Goal: Task Accomplishment & Management: Manage account settings

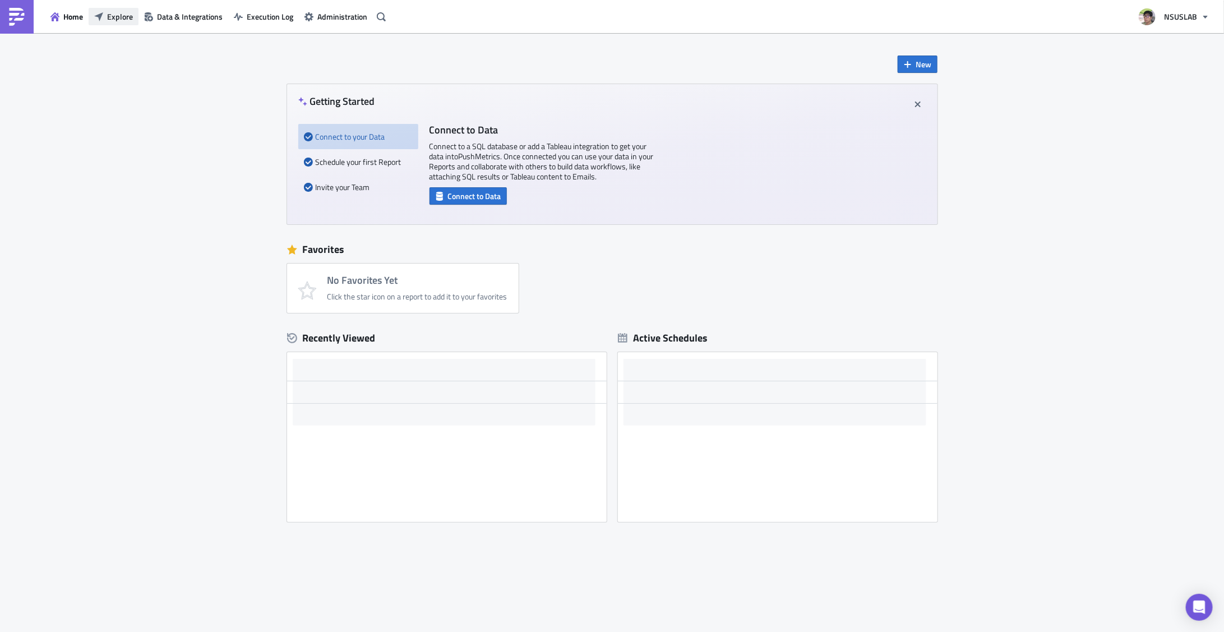
click at [120, 18] on span "Explore" at bounding box center [120, 17] width 26 height 12
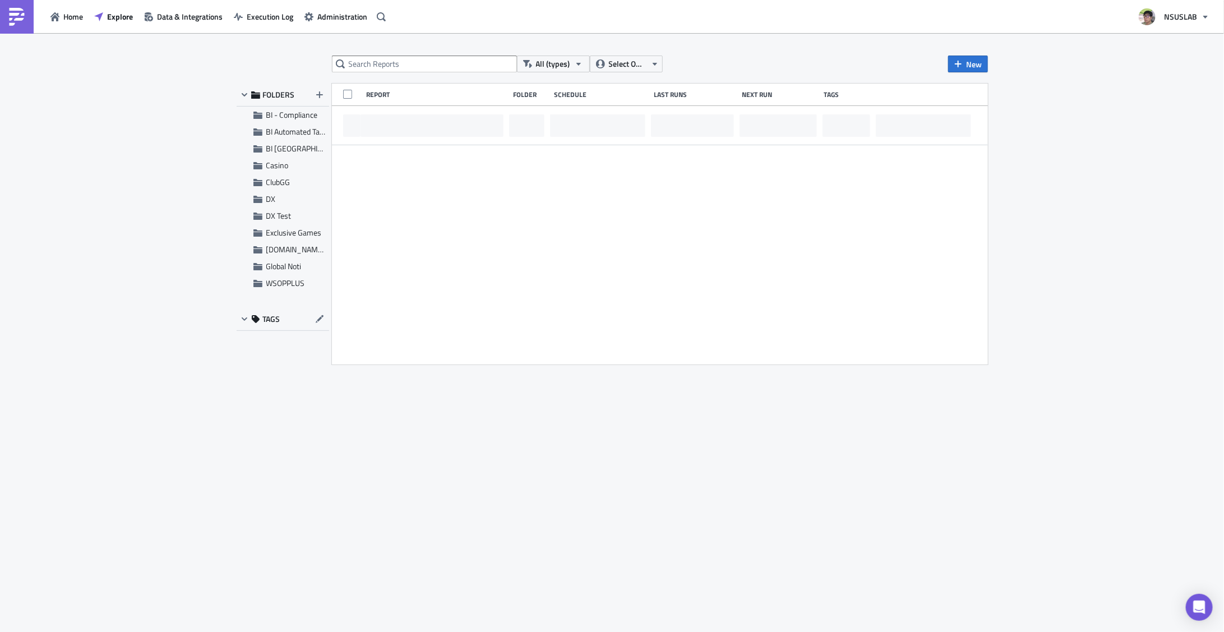
click at [93, 208] on div "All (types) Select Owner New FOLDERS BI - Compliance BI Automated Tableau Repor…" at bounding box center [612, 333] width 1224 height 601
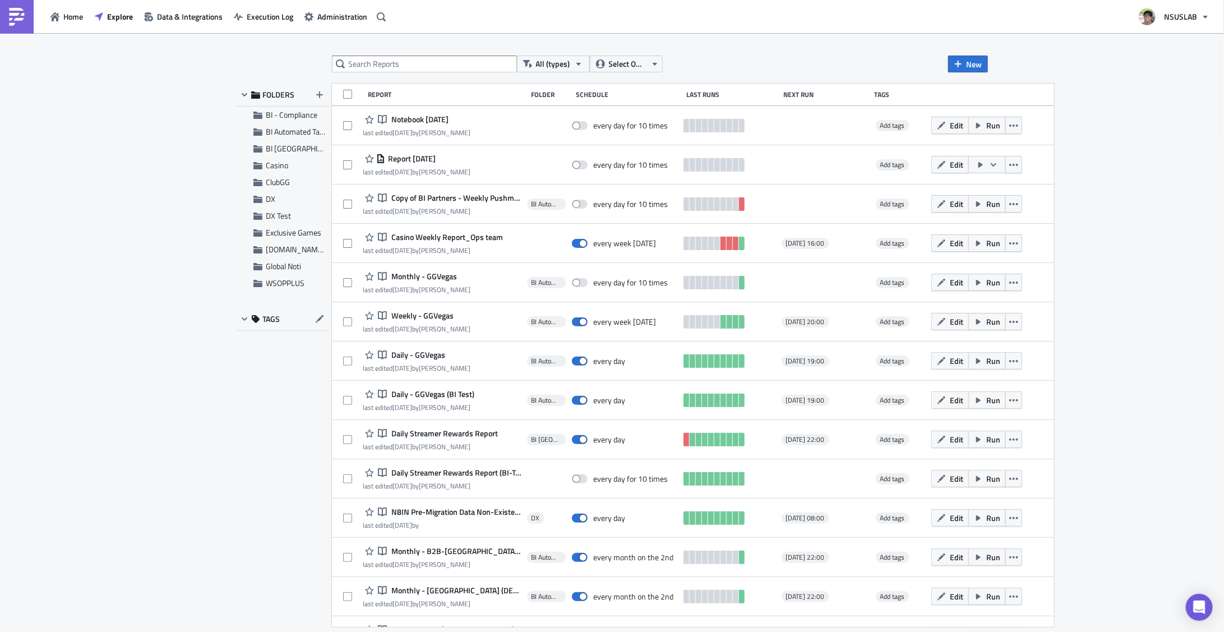
drag, startPoint x: 86, startPoint y: 117, endPoint x: 92, endPoint y: 53, distance: 64.2
click at [75, 113] on div "All (types) Select Owner New FOLDERS BI - Compliance BI Automated Tableau Repor…" at bounding box center [612, 333] width 1224 height 601
click at [306, 116] on span "BI - Compliance" at bounding box center [292, 115] width 52 height 12
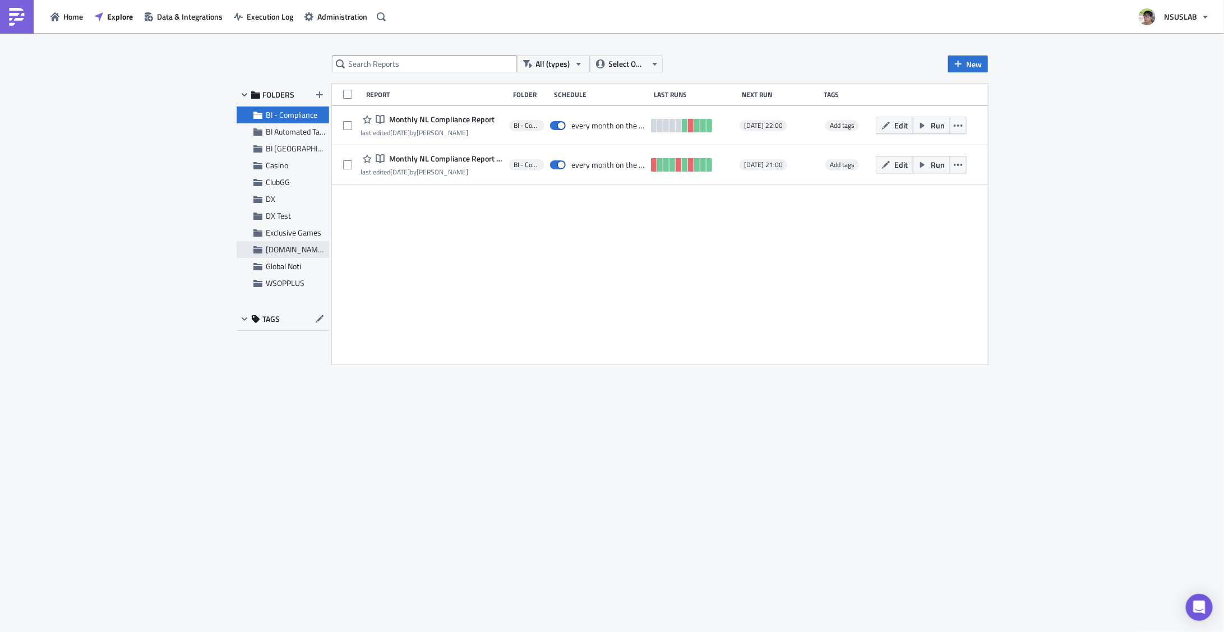
click at [301, 247] on span "[DOMAIN_NAME] Noti" at bounding box center [303, 249] width 75 height 12
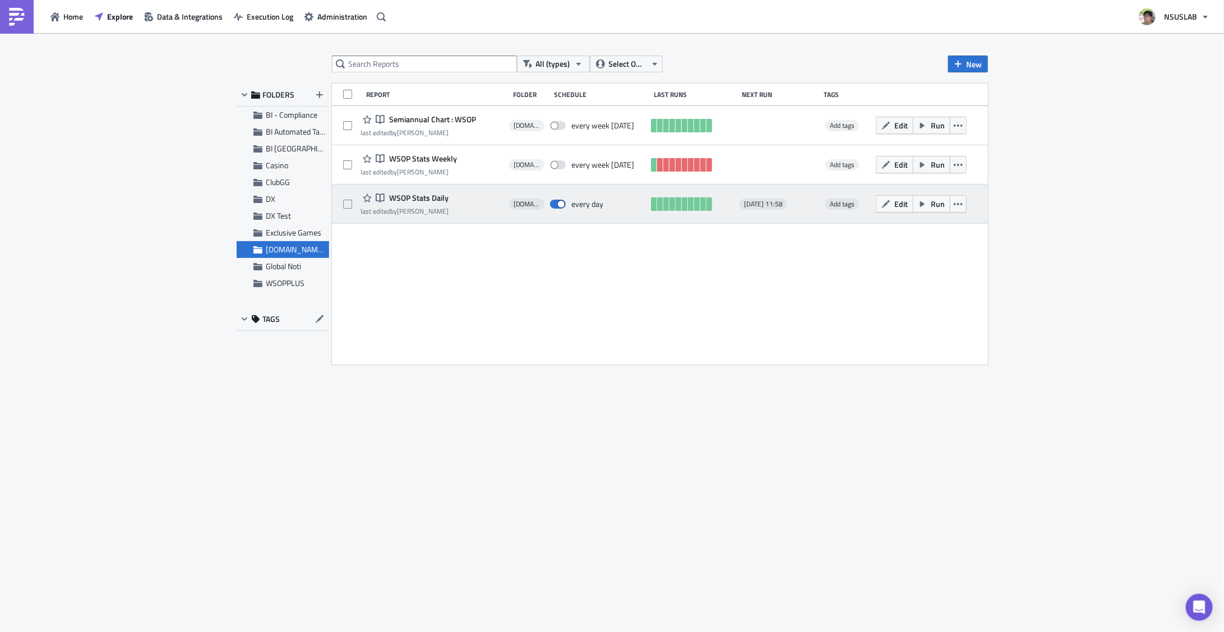
click at [437, 199] on span "WSOP Stats Daily" at bounding box center [417, 198] width 62 height 10
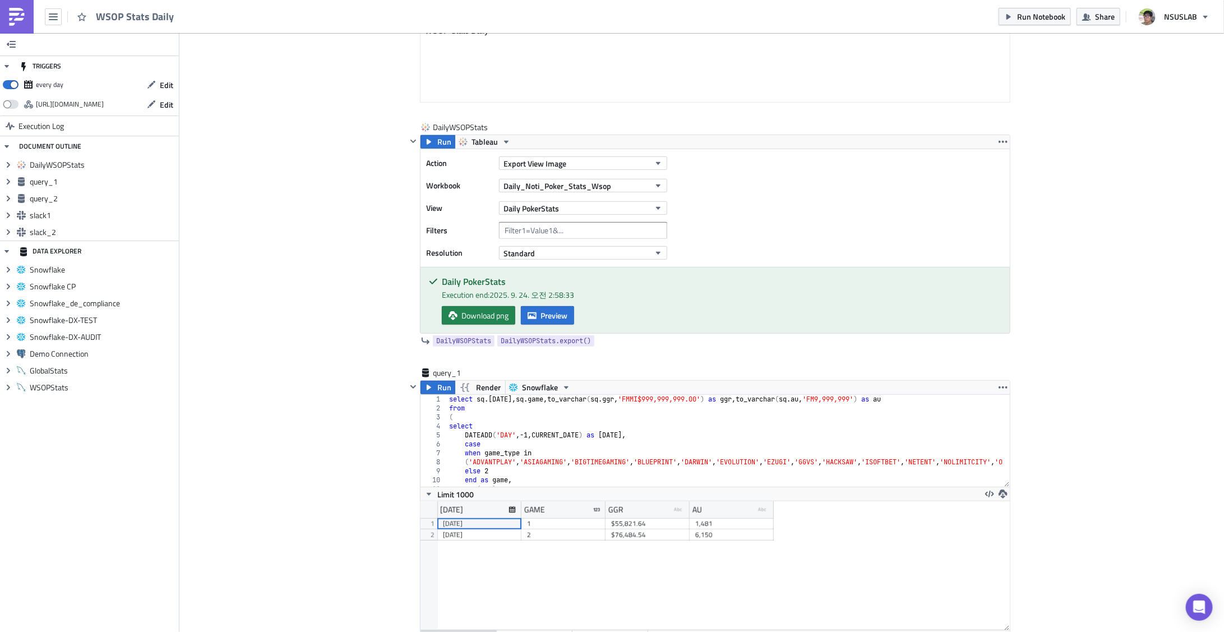
scroll to position [146, 0]
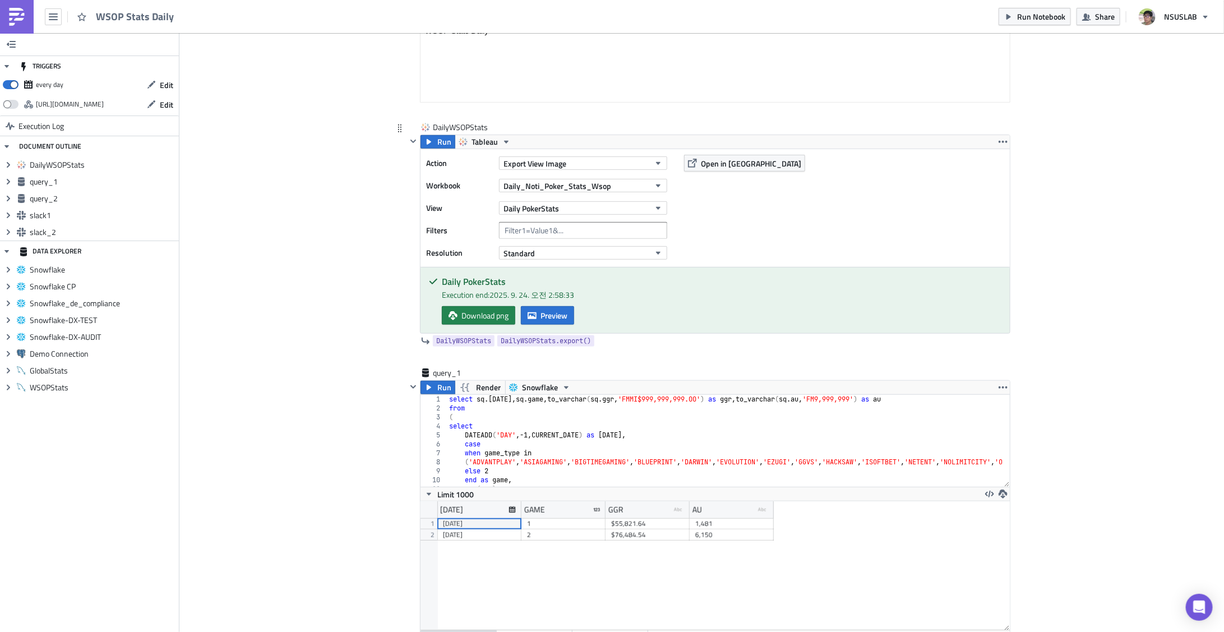
click at [717, 246] on div "Action Export View Image Workbook Daily_Noti_Poker_Stats_Wsop View Daily PokerS…" at bounding box center [715, 208] width 589 height 118
click at [722, 244] on div "Action Export View Image Workbook Daily_Noti_Poker_Stats_Wsop View Daily PokerS…" at bounding box center [715, 208] width 589 height 118
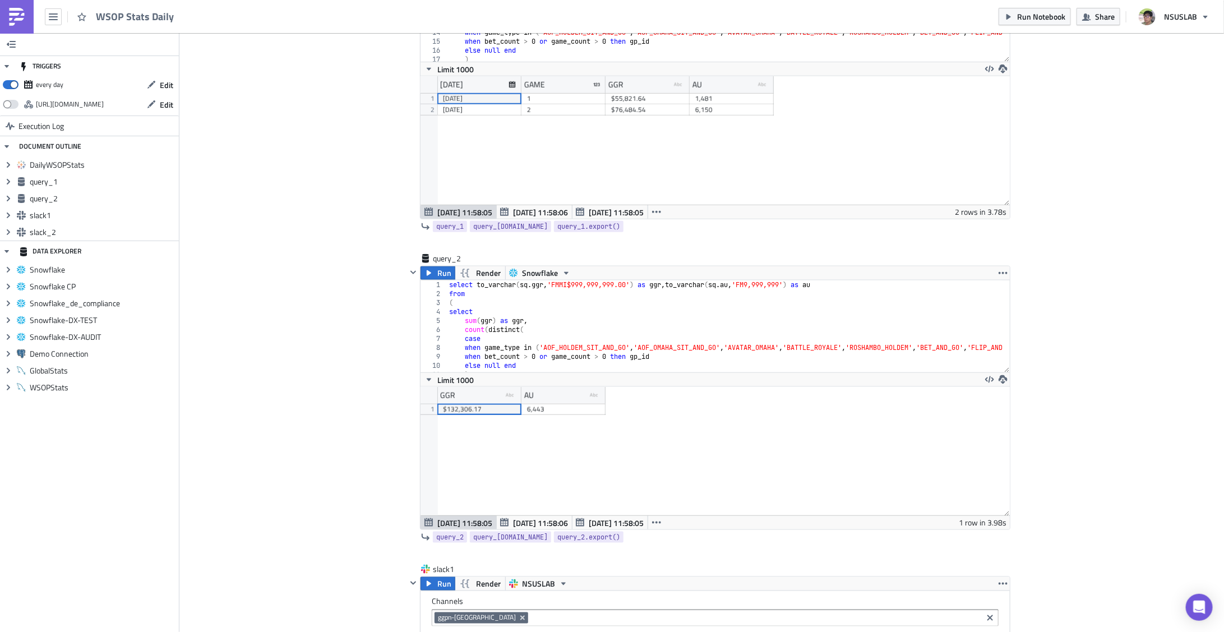
scroll to position [731, 0]
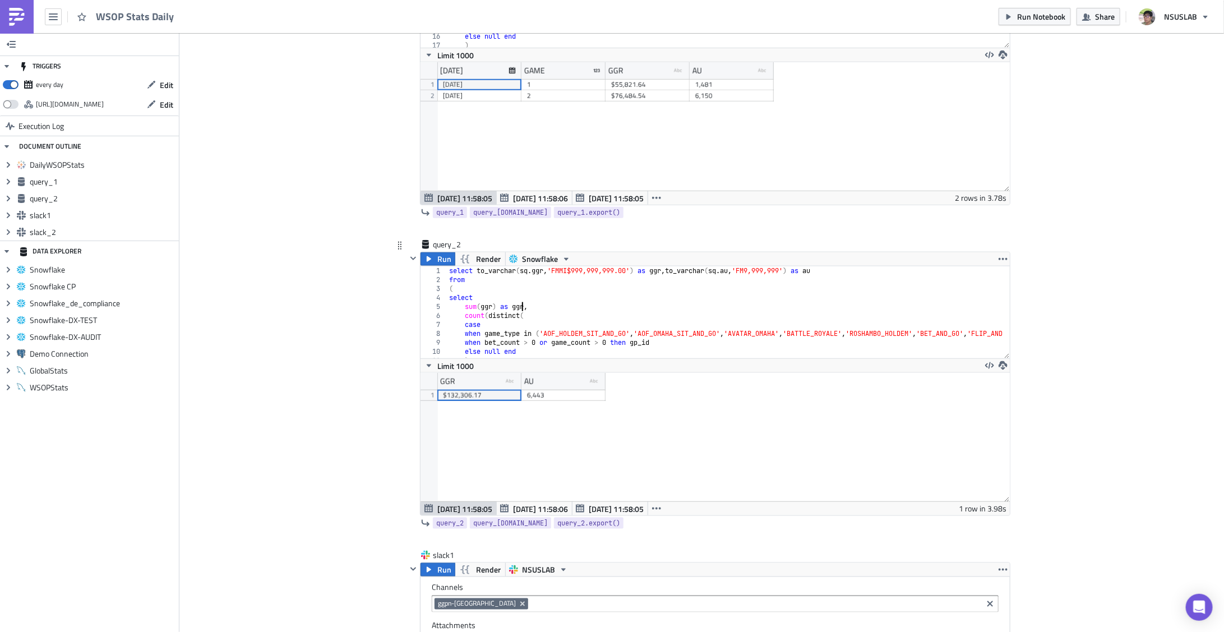
click at [518, 306] on div "select to_varchar ( sq . ggr , 'FMMI$999,999,999.00' ) as ggr , to_varchar ( sq…" at bounding box center [885, 317] width 876 height 103
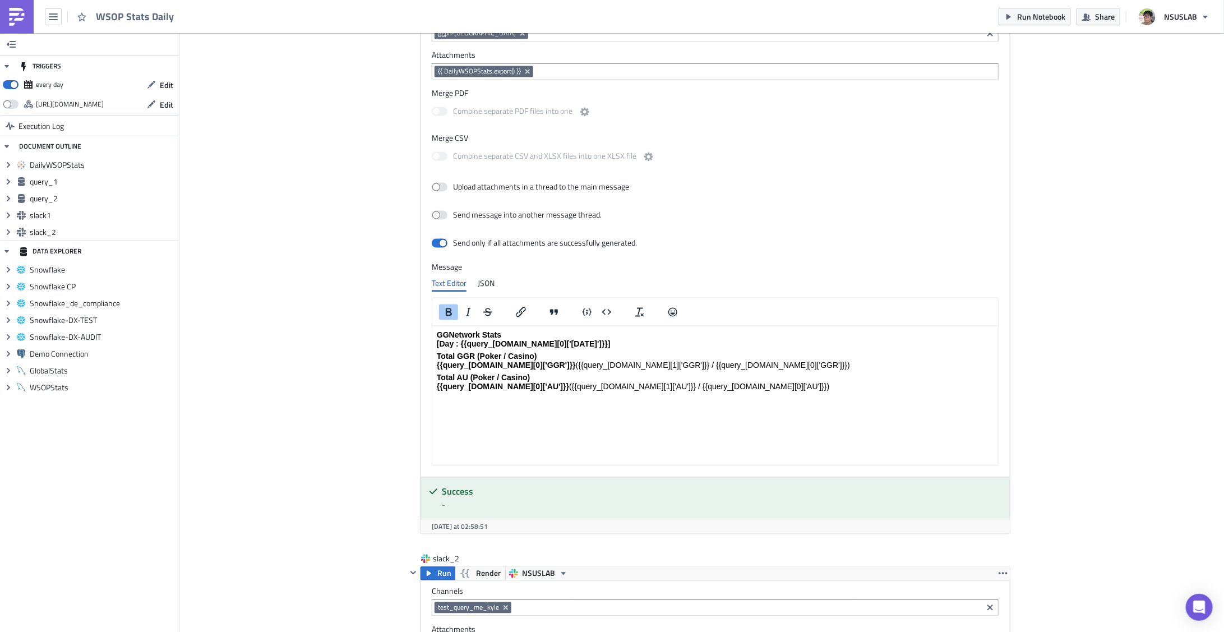
scroll to position [1316, 0]
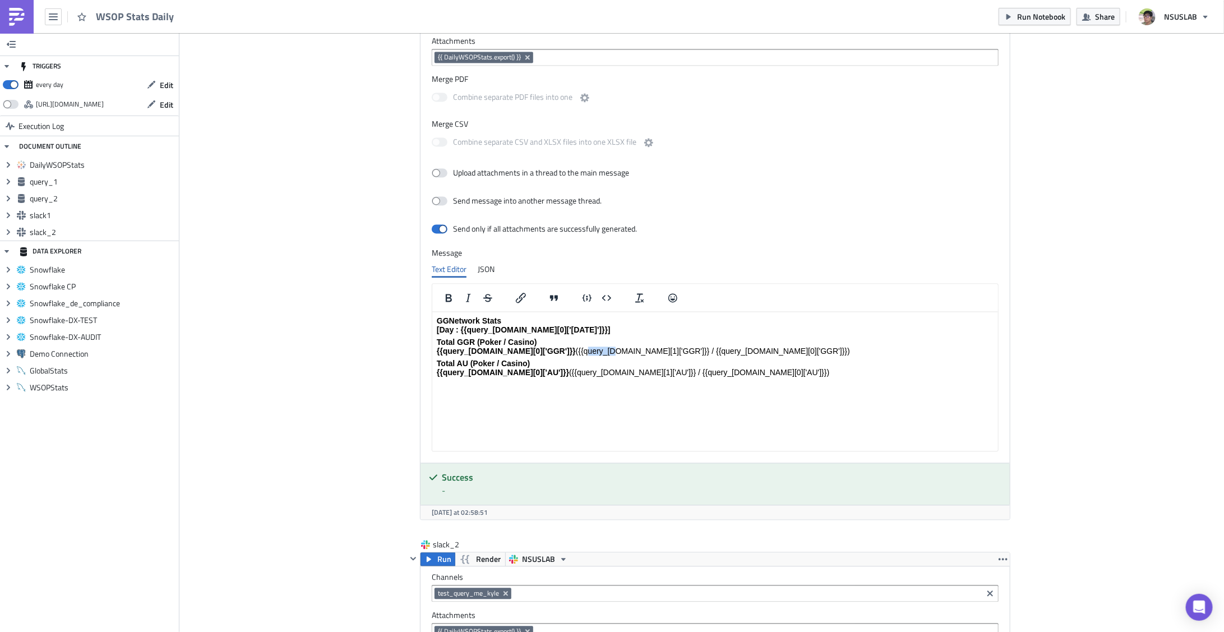
drag, startPoint x: 544, startPoint y: 353, endPoint x: 572, endPoint y: 351, distance: 28.1
click at [572, 351] on p "Total GGR (Poker / Casino) {{query_2.data[0]['GGR']}} ({{query_1.data[1]['GGR']…" at bounding box center [714, 346] width 557 height 18
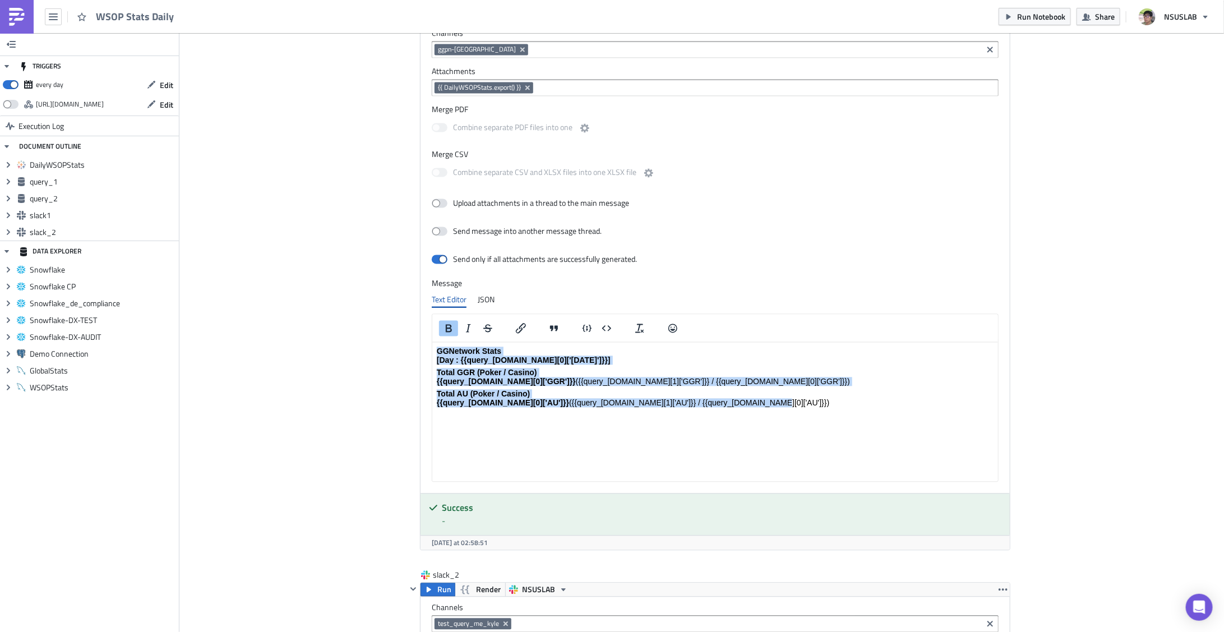
drag, startPoint x: 740, startPoint y: 403, endPoint x: 792, endPoint y: 676, distance: 278.1
click at [432, 342] on html "GGNetwork Stats [Day : {{query_1.data[0]['YESTERDAY']}}] Total GGR (Poker / Cas…" at bounding box center [715, 377] width 566 height 70
click at [604, 377] on p "Total GGR (Poker / Casino) {{query_2.data[0]['GGR']}} ({{query_1.data[1]['GGR']…" at bounding box center [714, 377] width 557 height 18
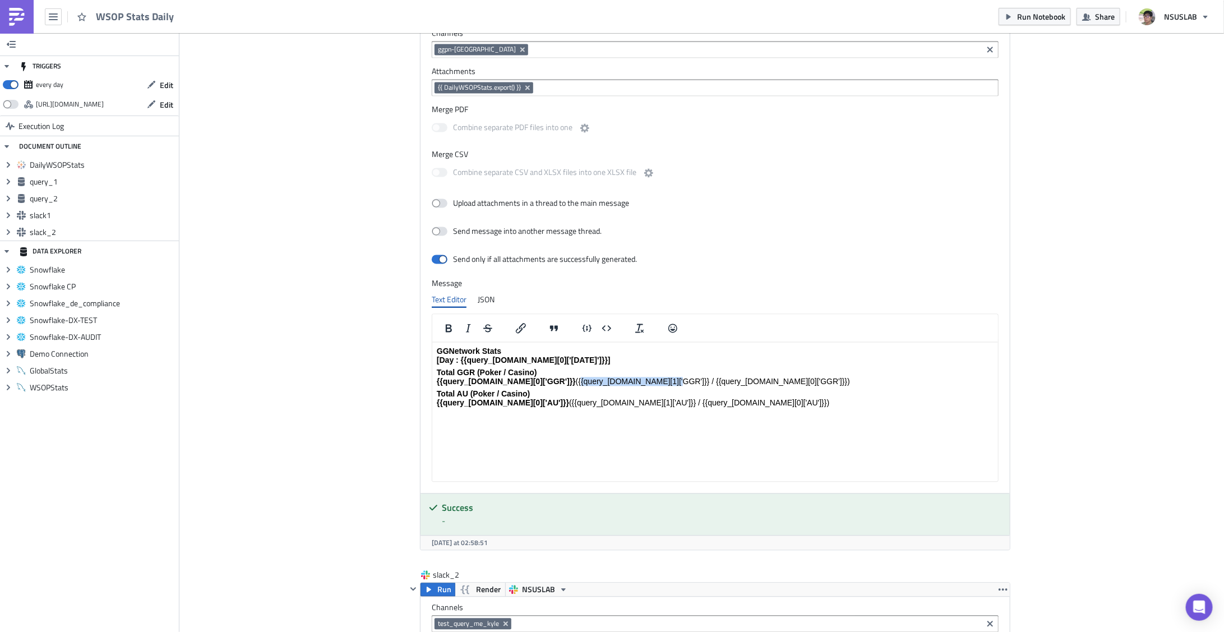
drag, startPoint x: 539, startPoint y: 382, endPoint x: 625, endPoint y: 385, distance: 86.4
click at [625, 385] on p "Total GGR (Poker / Casino) {{query_2.data[0]['GGR']}} ({{query_1.data[1]['GGR']…" at bounding box center [714, 377] width 557 height 18
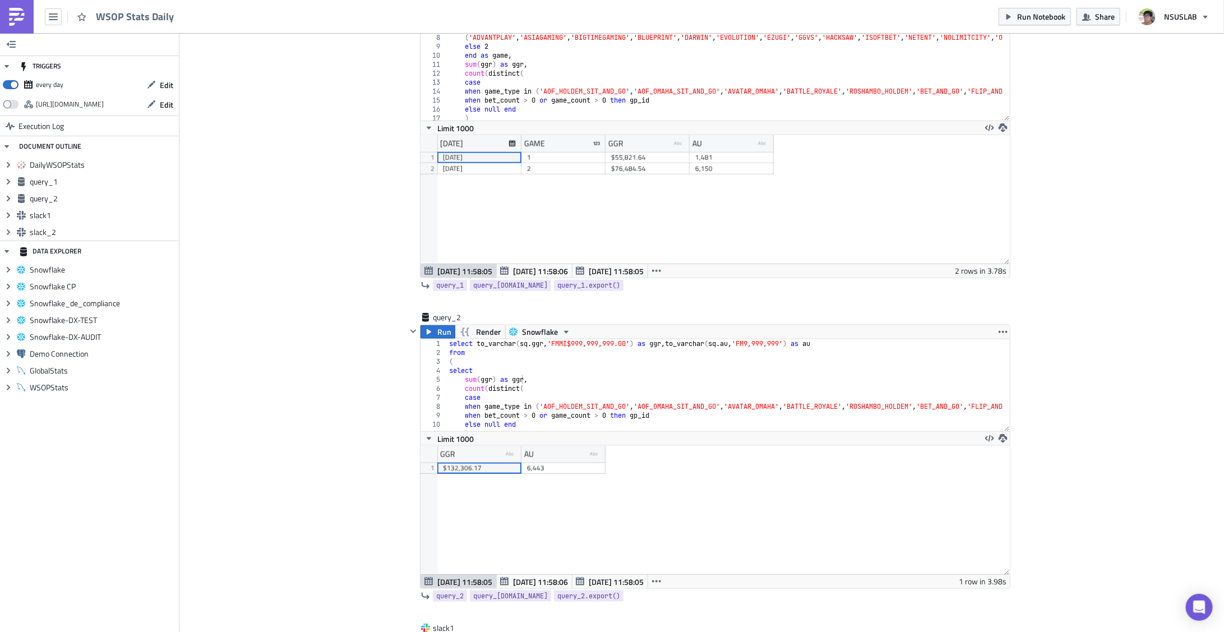
scroll to position [700, 0]
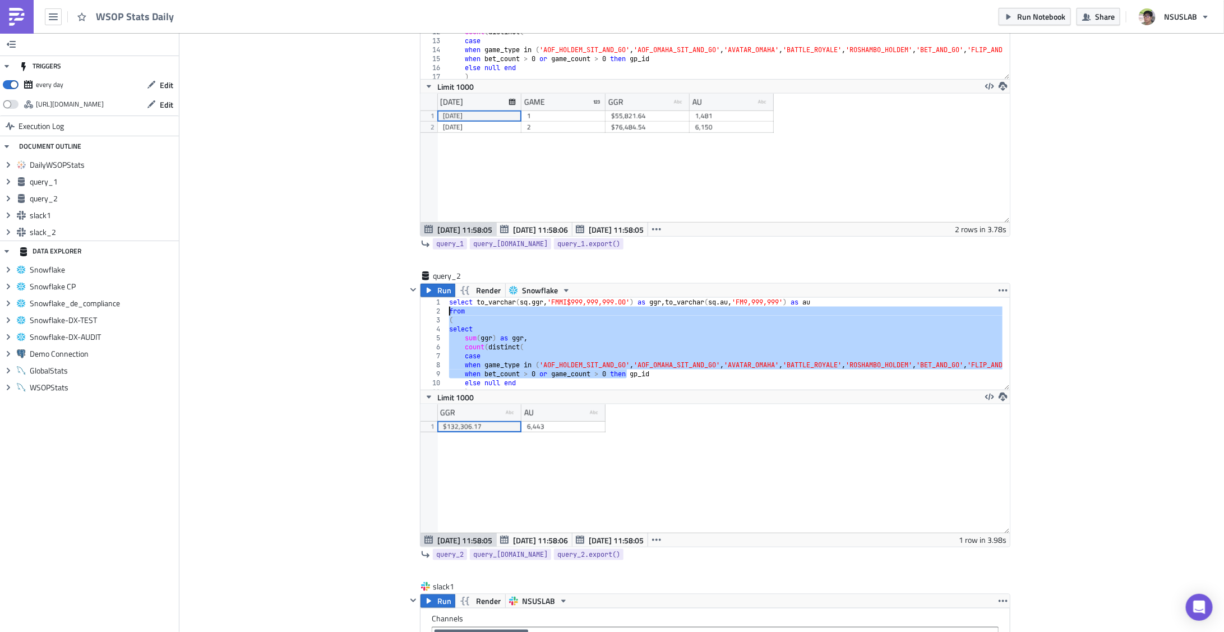
drag, startPoint x: 599, startPoint y: 370, endPoint x: 323, endPoint y: 310, distance: 283.1
click at [321, 283] on div "Cover Image GGPOKER.CA Noti Execution Log WSOP Stats Daily <p>WSOP Stats Daily<…" at bounding box center [701, 570] width 1045 height 2474
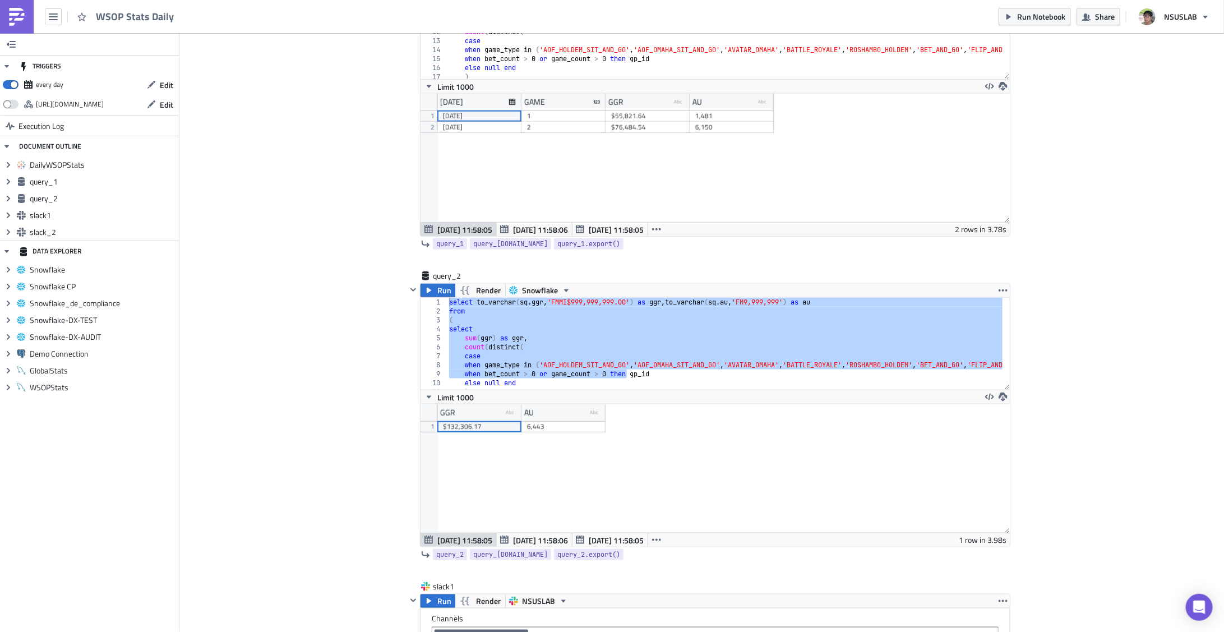
click at [344, 376] on div "Cover Image GGPOKER.CA Noti Execution Log WSOP Stats Daily <p>WSOP Stats Daily<…" at bounding box center [701, 570] width 1045 height 2474
click at [596, 362] on div "select to_varchar ( sq . ggr , 'FMMI$999,999,999.00' ) as ggr , to_varchar ( sq…" at bounding box center [724, 344] width 555 height 92
type textarea "when game_type in ('AOF_HOLDEM_SIT_AND_GO', 'AOF_OMAHA_SIT_AND_GO', 'AVATAR_OMA…"
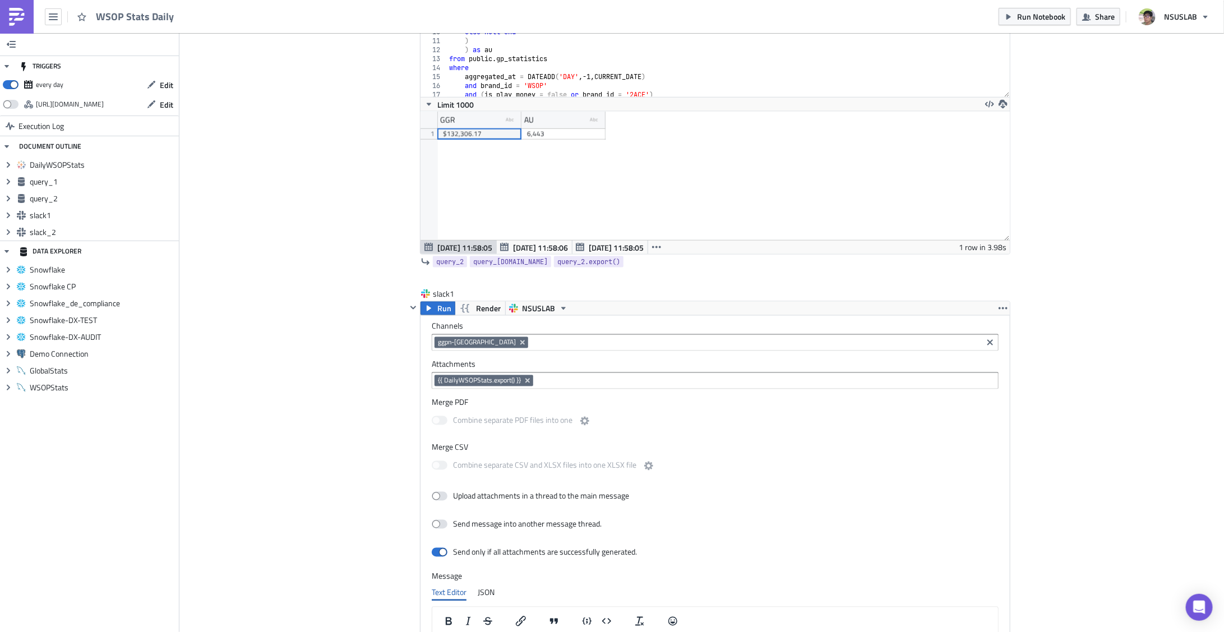
scroll to position [1139, 0]
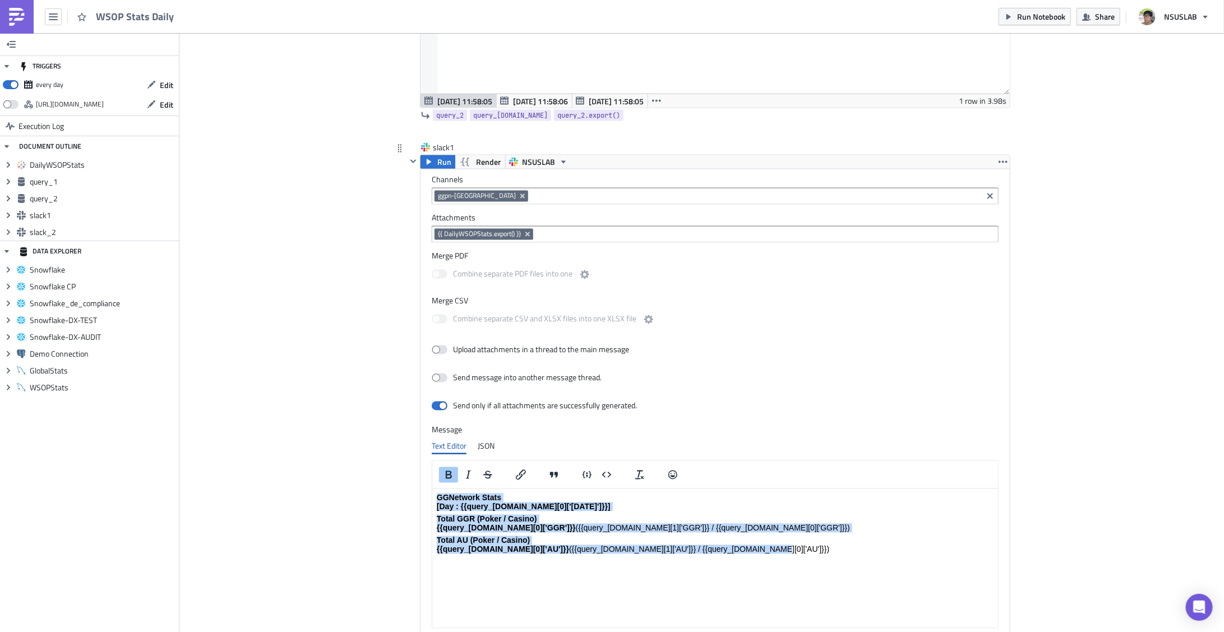
drag, startPoint x: 751, startPoint y: 555, endPoint x: 726, endPoint y: 953, distance: 399.0
click at [432, 489] on html "GGNetwork Stats [Day : {{query_1.data[0]['YESTERDAY']}}] Total GGR (Poker / Cas…" at bounding box center [715, 524] width 566 height 70
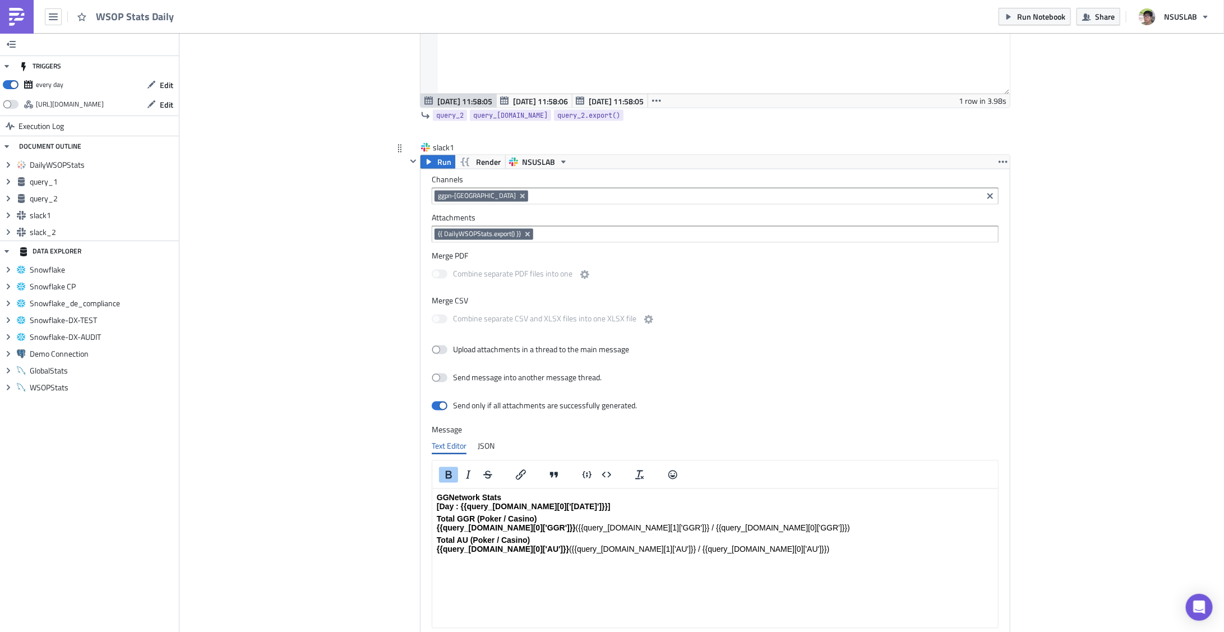
click at [778, 558] on html "GGNetwork Stats [Day : {{query_1.data[0]['YESTERDAY']}}] Total GGR (Poker / Cas…" at bounding box center [715, 524] width 566 height 70
drag, startPoint x: 739, startPoint y: 564, endPoint x: 854, endPoint y: 992, distance: 443.0
click at [432, 489] on html "GGNetwork Stats [Day : {{query_1.data[0]['YESTERDAY']}}] Total GGR (Poker / Cas…" at bounding box center [715, 524] width 566 height 70
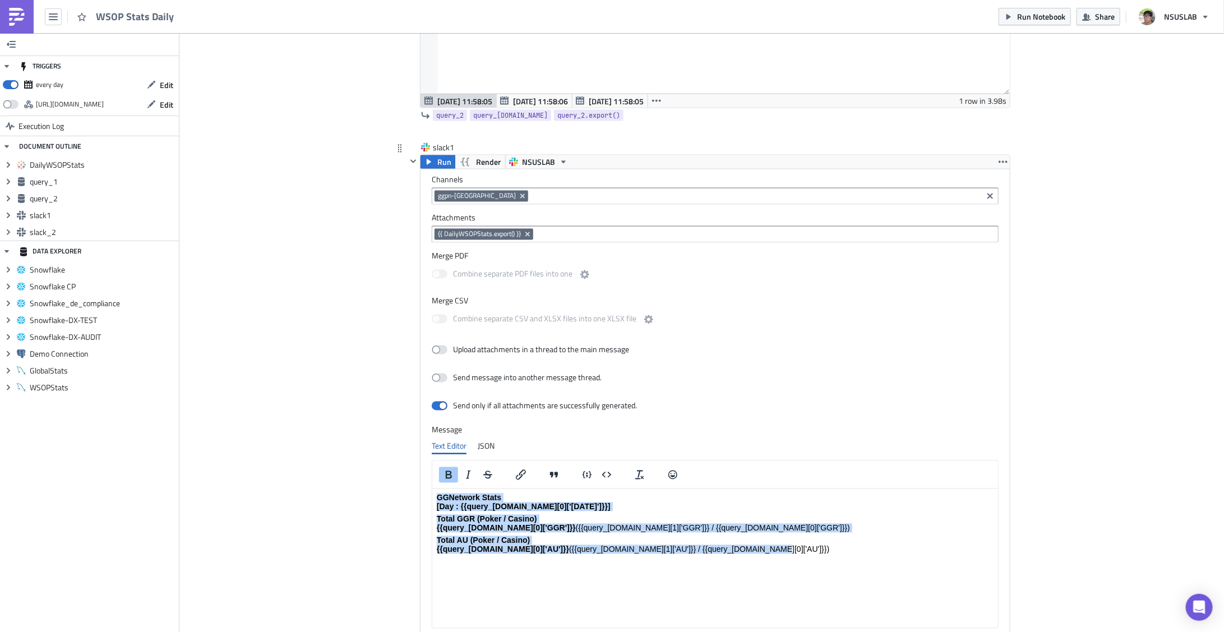
drag, startPoint x: 713, startPoint y: 548, endPoint x: 787, endPoint y: 982, distance: 440.5
click at [432, 495] on html "GGNetwork Stats [Day : {{query_1.data[0]['YESTERDAY']}}] Total GGR (Poker / Cas…" at bounding box center [715, 524] width 566 height 70
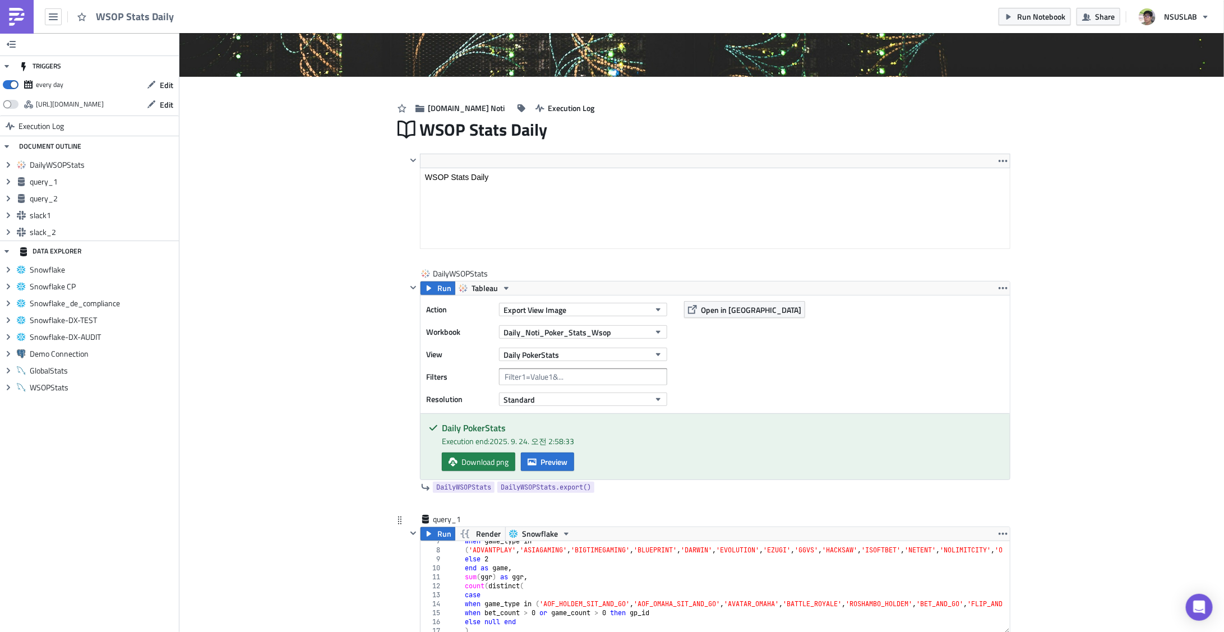
scroll to position [439, 0]
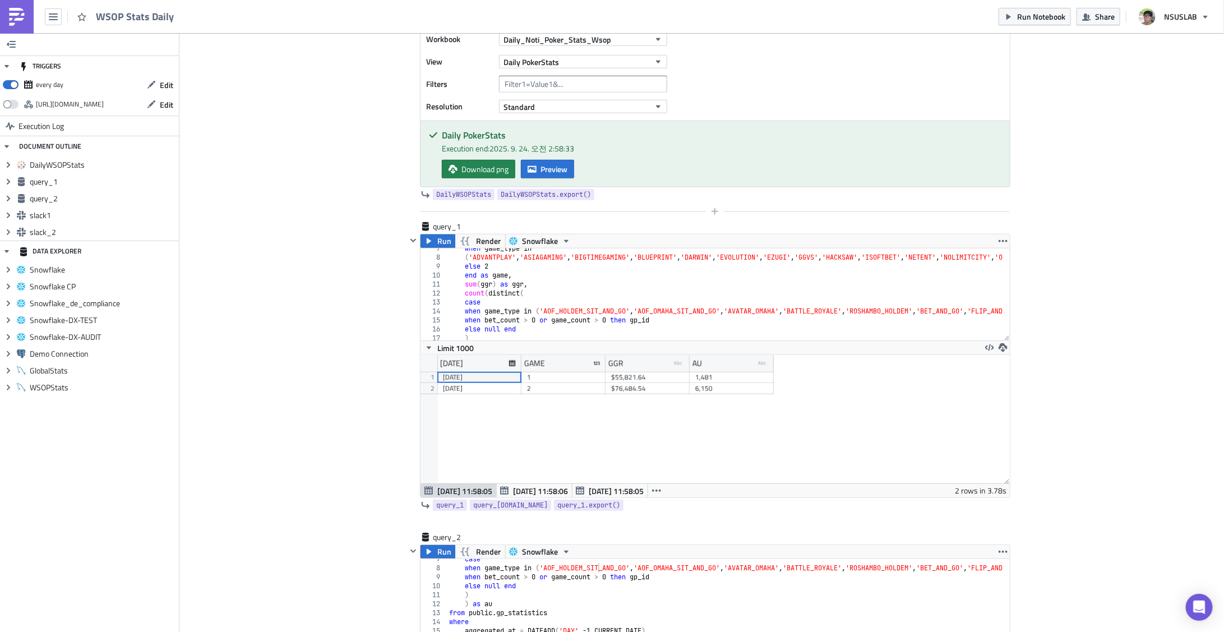
click at [623, 208] on div at bounding box center [709, 211] width 604 height 13
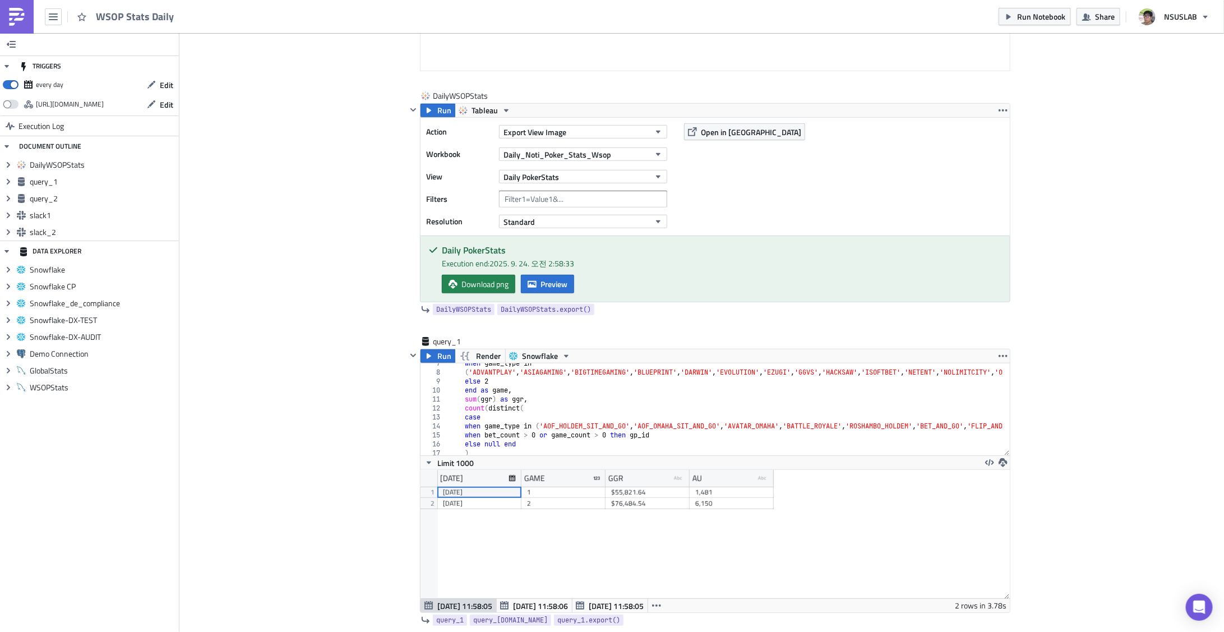
scroll to position [292, 0]
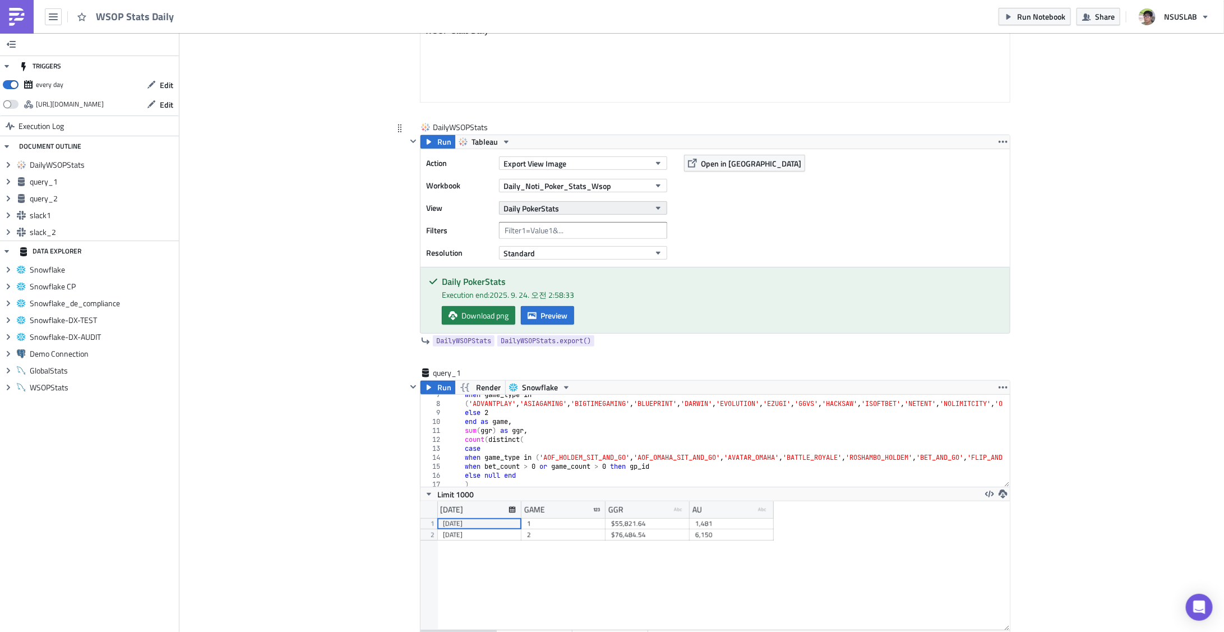
click at [623, 209] on button "Daily PokerStats" at bounding box center [583, 207] width 168 height 13
click at [783, 232] on div "Action Export View Image Workbook Daily_Noti_Poker_Stats_Wsop View Daily PokerS…" at bounding box center [715, 208] width 589 height 118
click at [739, 242] on div "Action Export View Image Workbook Daily_Noti_Poker_Stats_Wsop View Daily PokerS…" at bounding box center [715, 208] width 589 height 118
click at [586, 158] on button "Export View Image" at bounding box center [583, 162] width 168 height 13
click at [762, 239] on div "Action Export View Image Workbook Daily_Noti_Poker_Stats_Wsop View Daily PokerS…" at bounding box center [715, 208] width 589 height 118
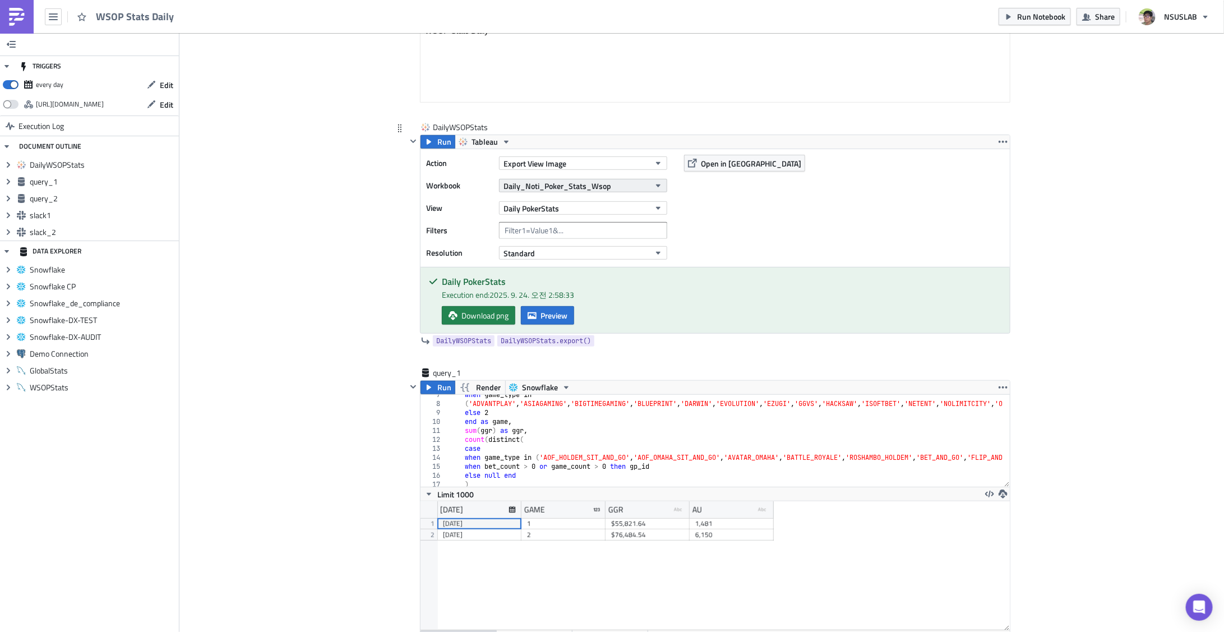
click at [579, 181] on span "Daily_Noti_Poker_Stats_Wsop" at bounding box center [558, 186] width 108 height 12
click at [852, 225] on div "Action Export View Image Workbook Daily_Noti_Poker_Stats_Wsop View Daily PokerS…" at bounding box center [715, 208] width 589 height 118
click at [60, 9] on button "button" at bounding box center [53, 16] width 17 height 17
click at [583, 187] on span "Daily_Noti_Poker_Stats_Wsop" at bounding box center [558, 186] width 108 height 12
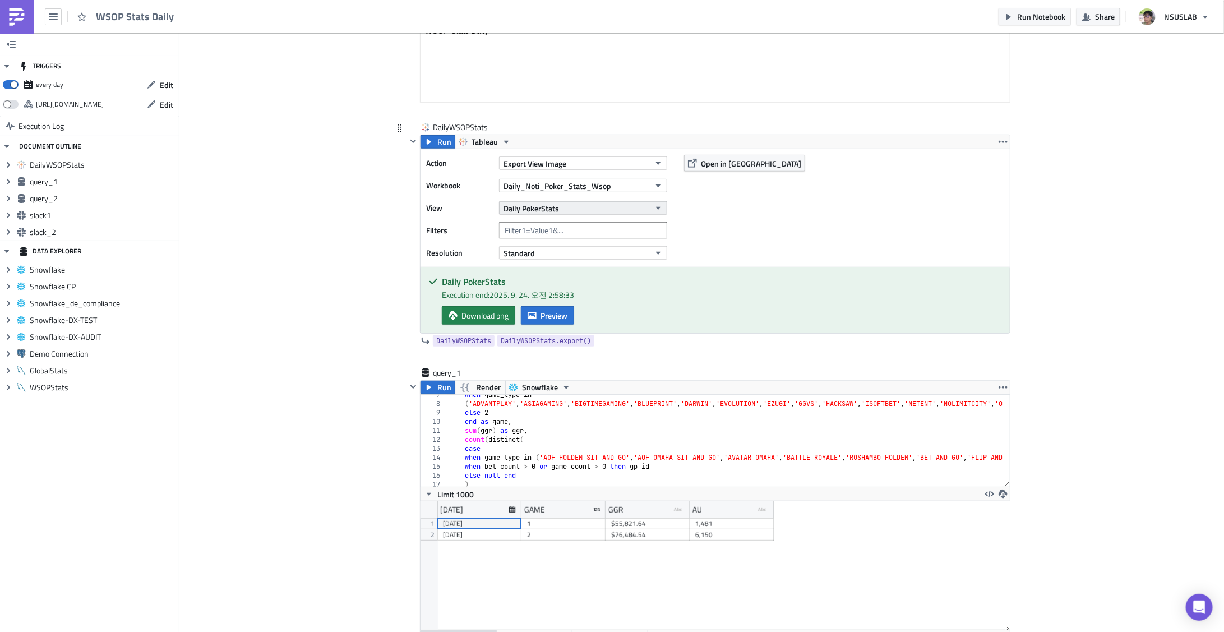
click at [560, 208] on button "Daily PokerStats" at bounding box center [583, 207] width 168 height 13
drag, startPoint x: 292, startPoint y: 260, endPoint x: 214, endPoint y: 263, distance: 78.6
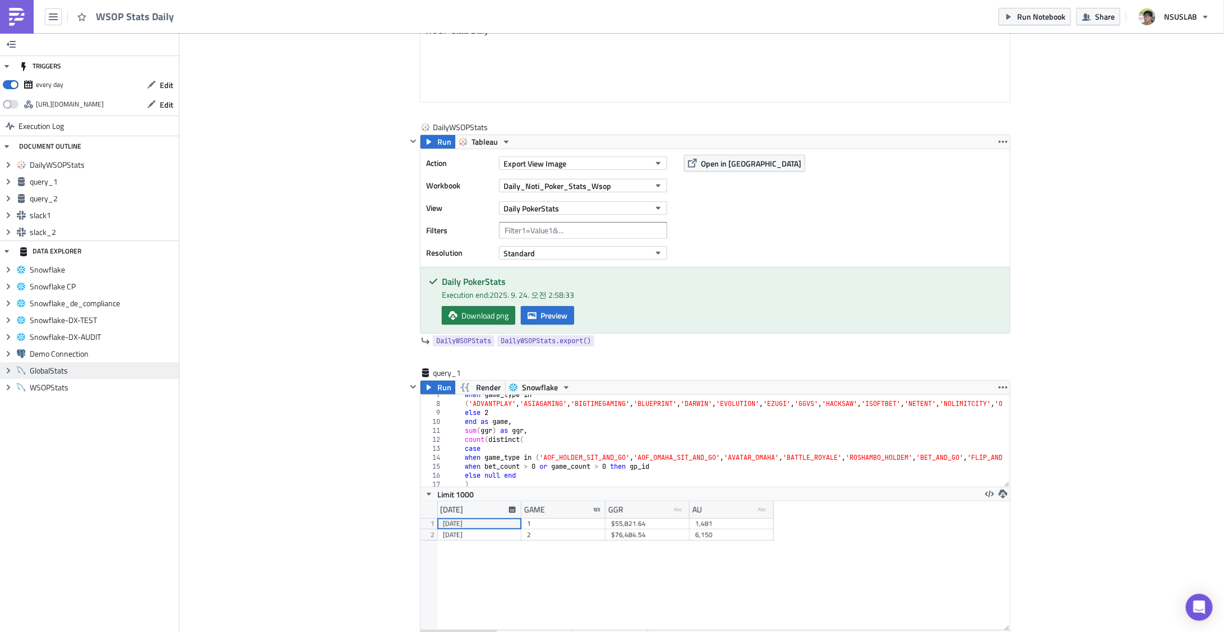
click at [56, 370] on span "GlobalStats" at bounding box center [103, 371] width 146 height 10
click at [7, 387] on icon "Expand group" at bounding box center [8, 387] width 9 height 9
click at [56, 22] on button "button" at bounding box center [53, 16] width 17 height 17
click at [85, 90] on div "Data & Integrations" at bounding box center [102, 94] width 75 height 11
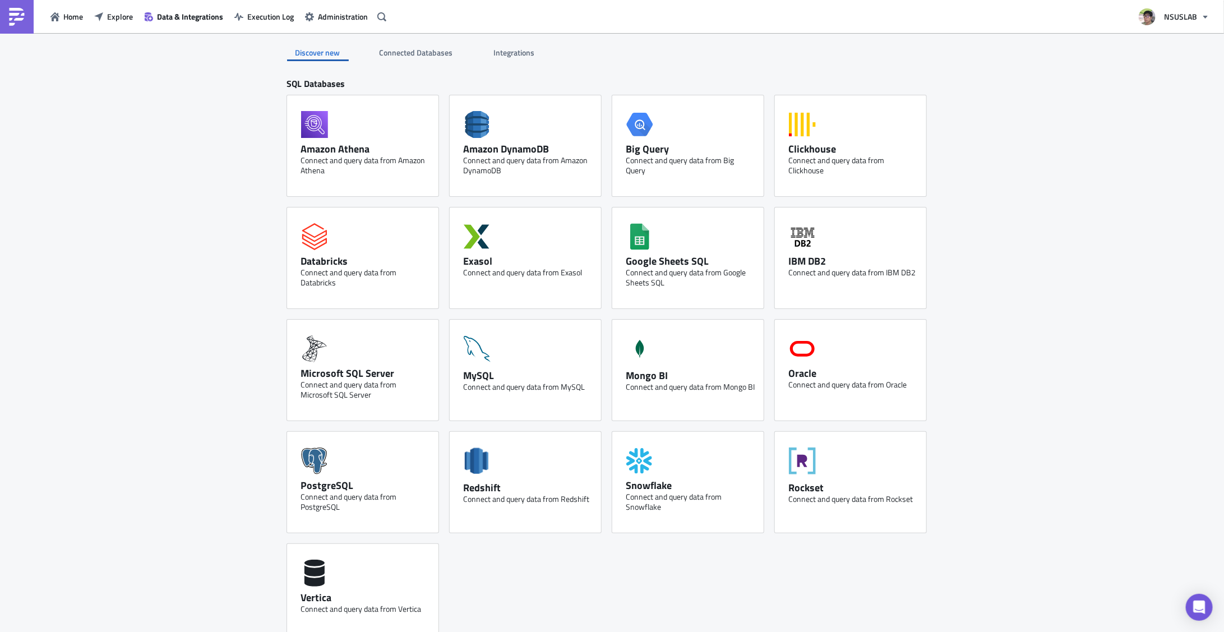
click at [496, 52] on div "Integrations" at bounding box center [515, 52] width 59 height 17
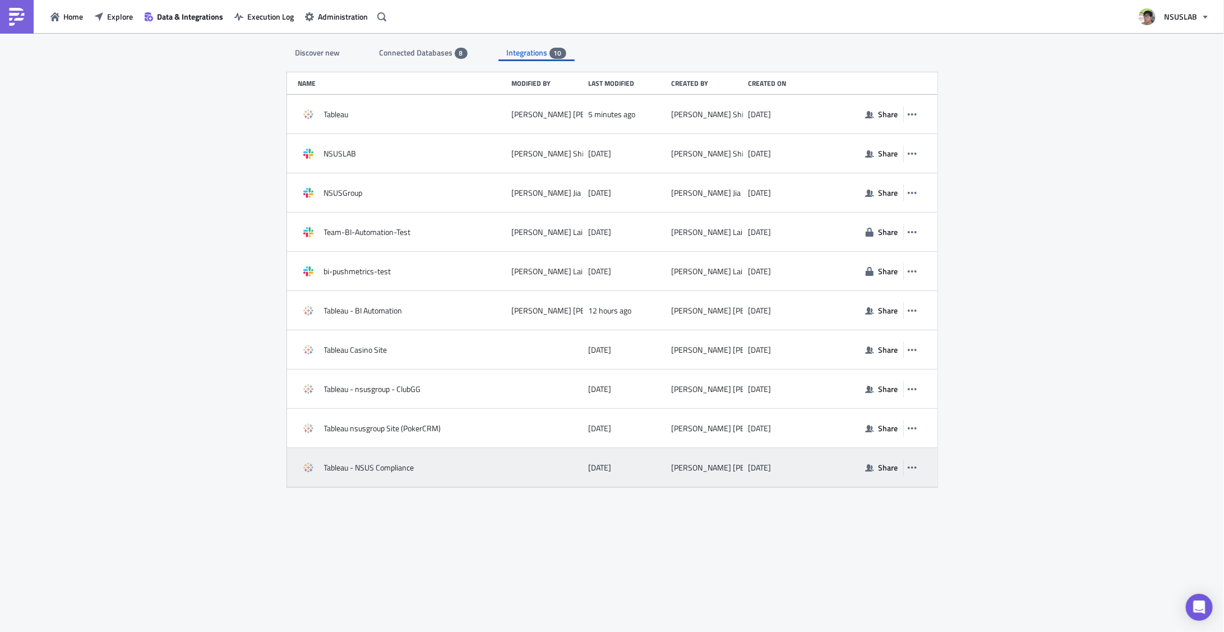
click at [396, 467] on span "Tableau - NSUS Compliance" at bounding box center [369, 468] width 90 height 10
click at [912, 467] on icon "button" at bounding box center [912, 468] width 9 height 2
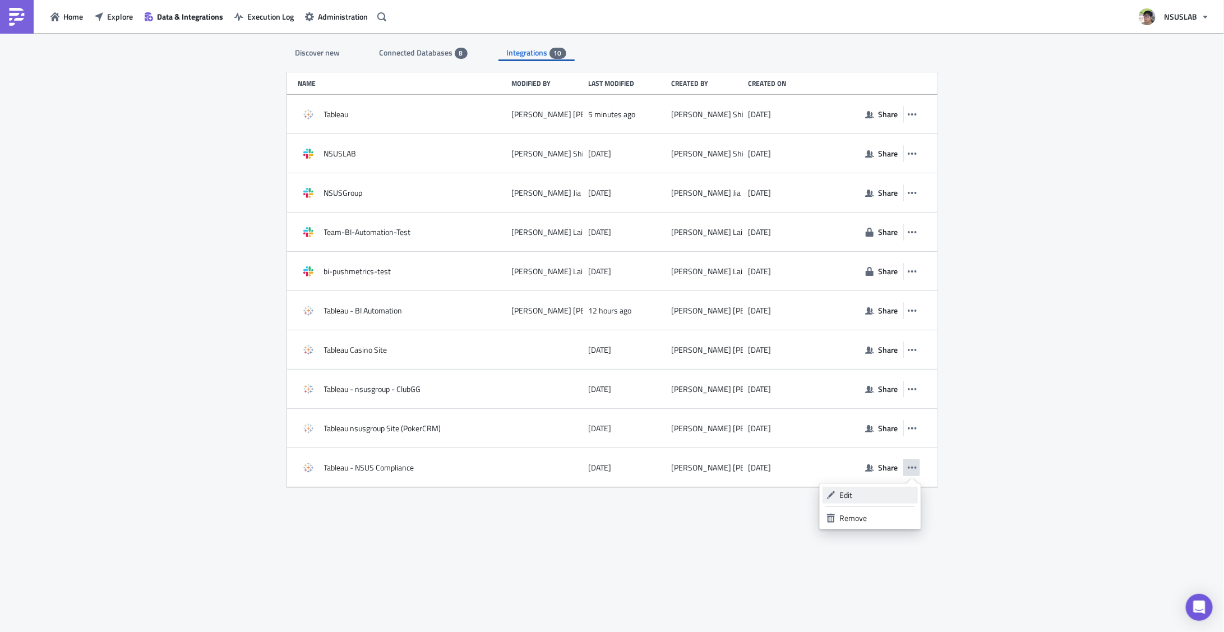
click at [846, 493] on div "Edit" at bounding box center [877, 495] width 75 height 11
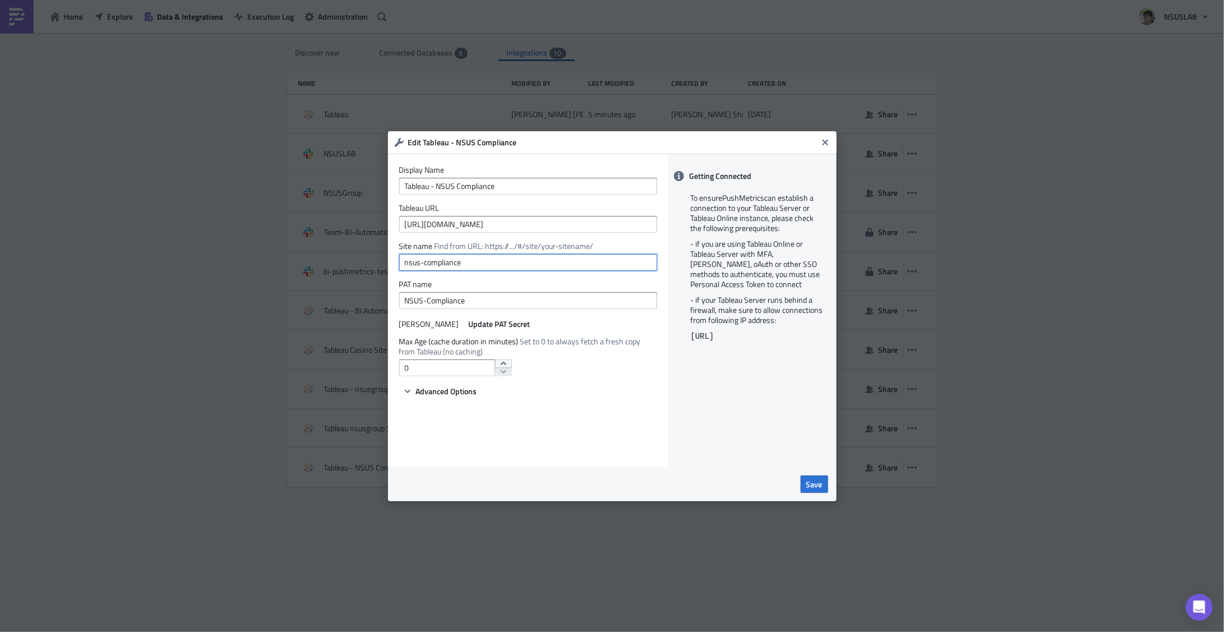
click at [426, 261] on input "nsus-compliance" at bounding box center [528, 262] width 258 height 17
click at [424, 263] on input "nsus-compliance" at bounding box center [528, 262] width 258 height 17
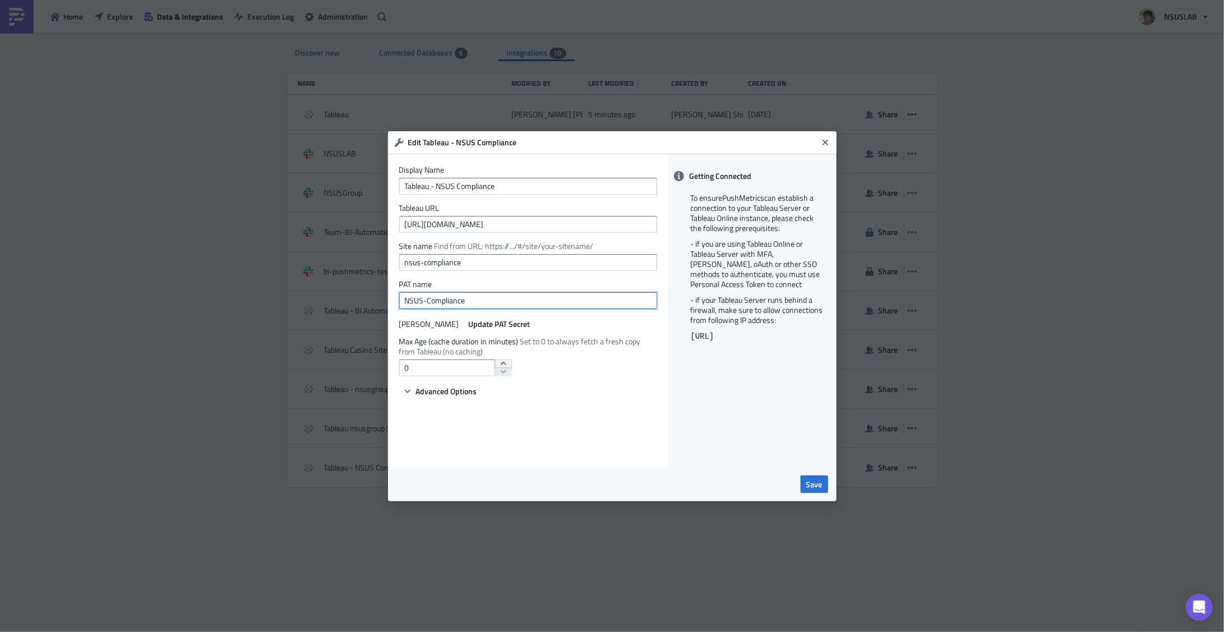
click at [449, 301] on input "NSUS-Compliance" at bounding box center [528, 300] width 258 height 17
click at [431, 254] on input "nsus-compliance" at bounding box center [528, 262] width 258 height 17
drag, startPoint x: 475, startPoint y: 261, endPoint x: 166, endPoint y: 254, distance: 308.6
click at [166, 254] on div "Edit Tableau - NSUS Compliance Display Name Tableau - NSUS Compliance Tableau U…" at bounding box center [612, 316] width 1224 height 632
click at [823, 145] on icon "Close" at bounding box center [825, 142] width 9 height 9
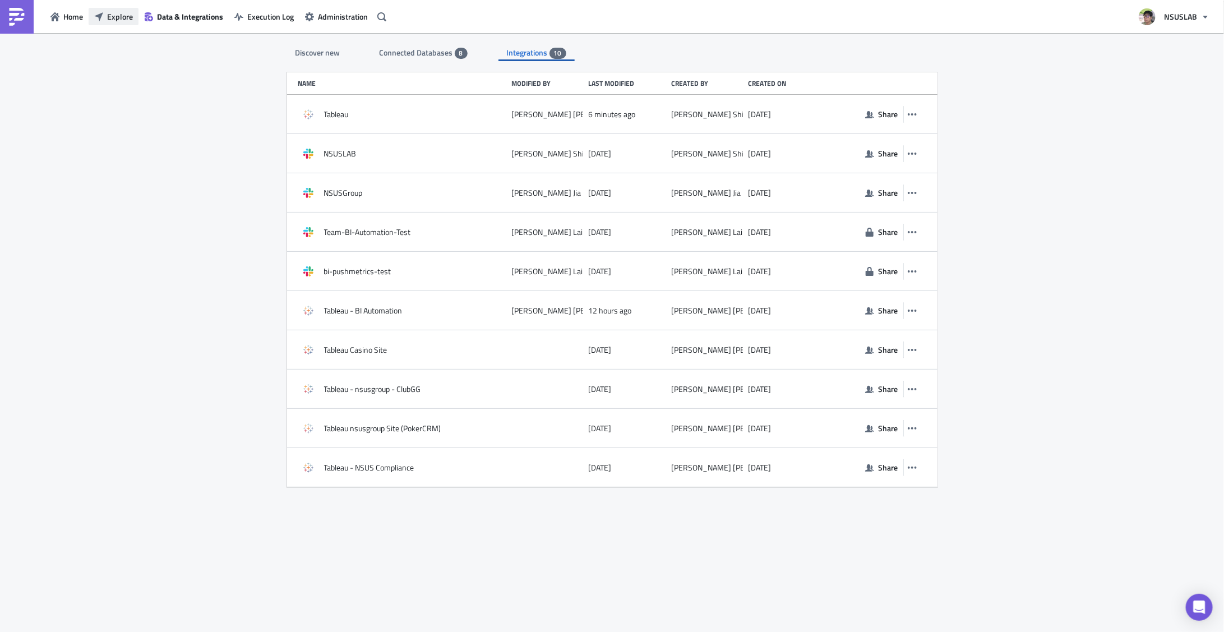
click at [103, 18] on icon "button" at bounding box center [98, 16] width 9 height 9
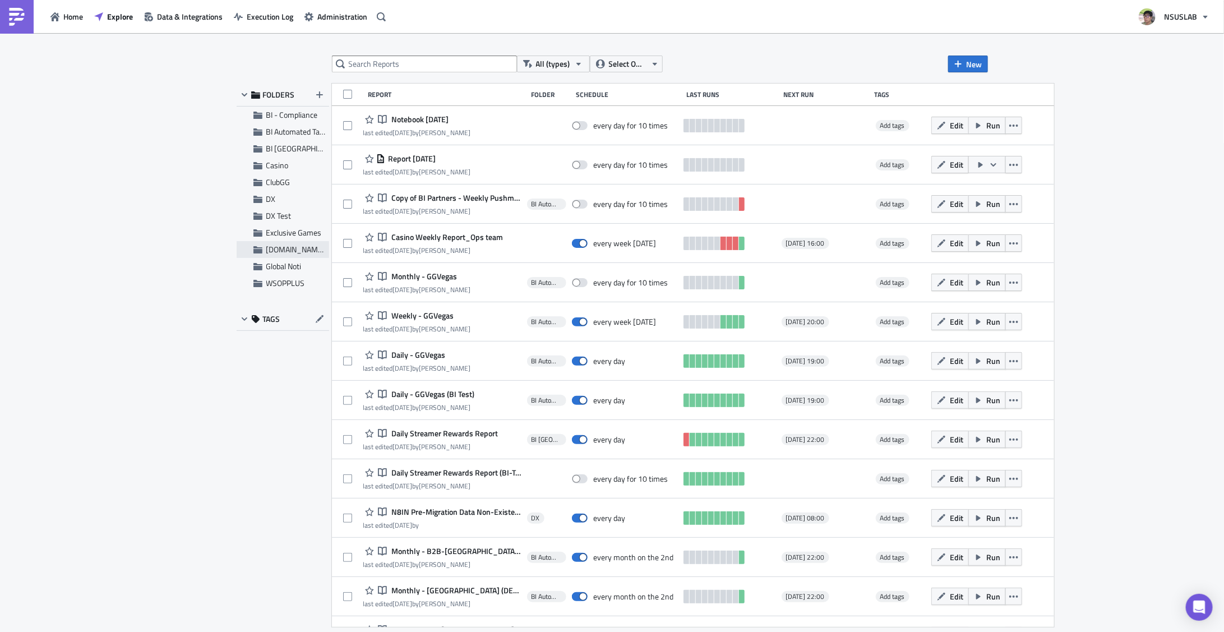
click at [295, 255] on div "[DOMAIN_NAME] Noti" at bounding box center [283, 249] width 93 height 17
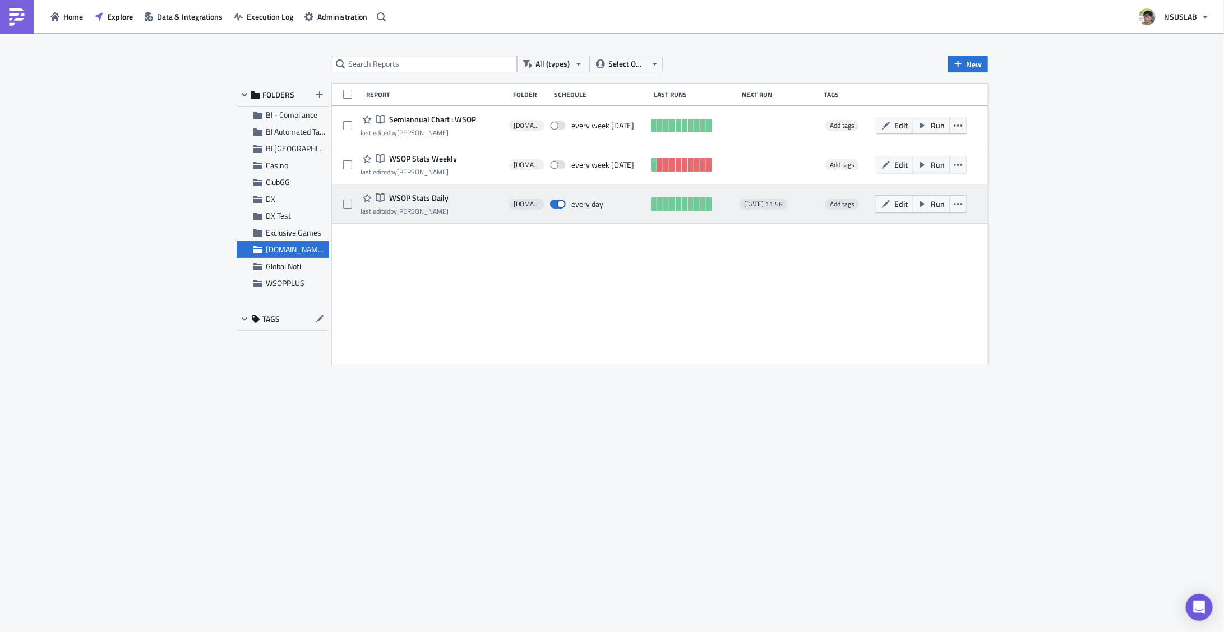
click at [411, 194] on span "WSOP Stats Daily" at bounding box center [417, 198] width 62 height 10
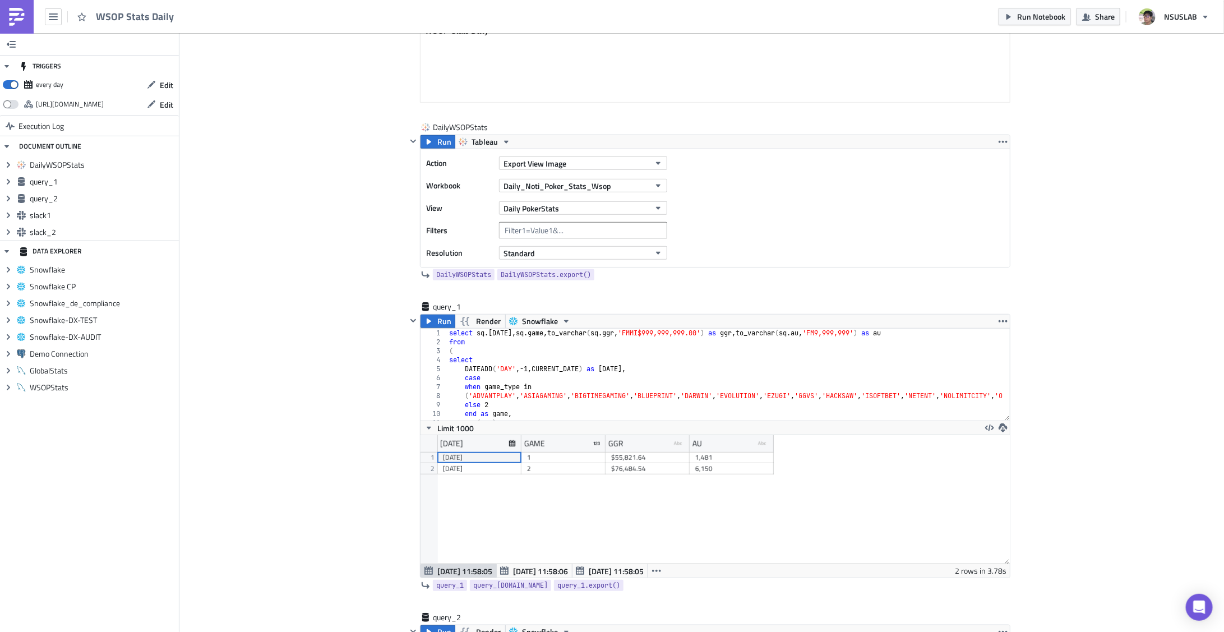
scroll to position [128, 589]
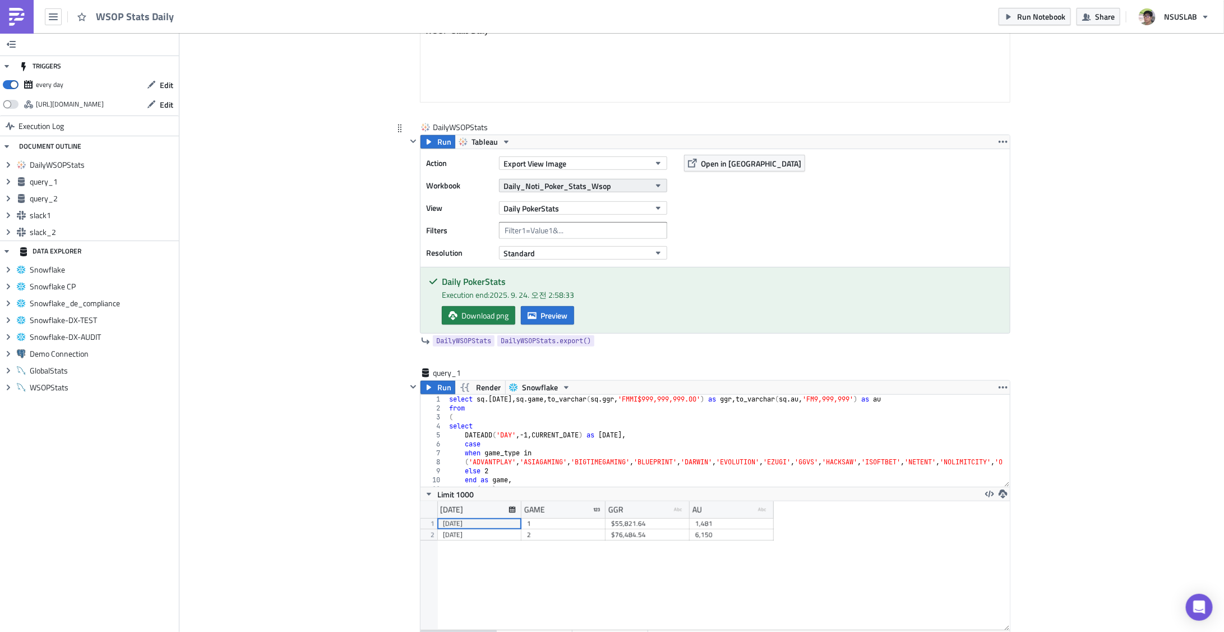
click at [654, 187] on icon "button" at bounding box center [658, 185] width 9 height 9
click at [579, 187] on span "Daily_Noti_Poker_Stats_Wsop" at bounding box center [558, 186] width 108 height 12
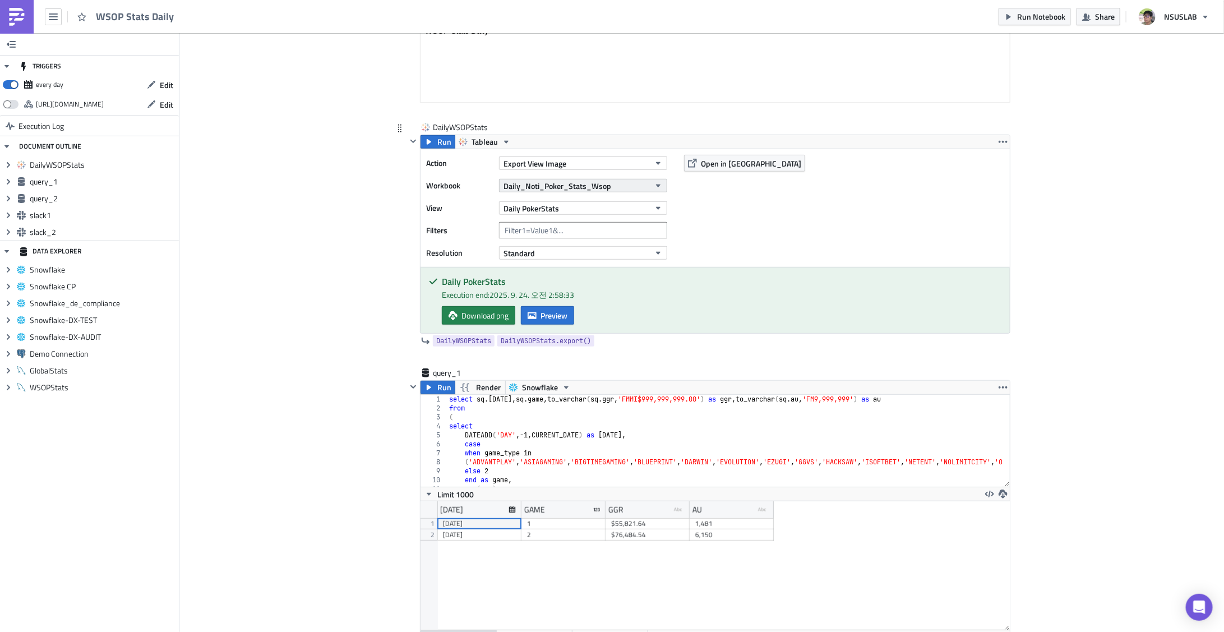
click at [558, 191] on span "Daily_Noti_Poker_Stats_Wsop" at bounding box center [558, 186] width 108 height 12
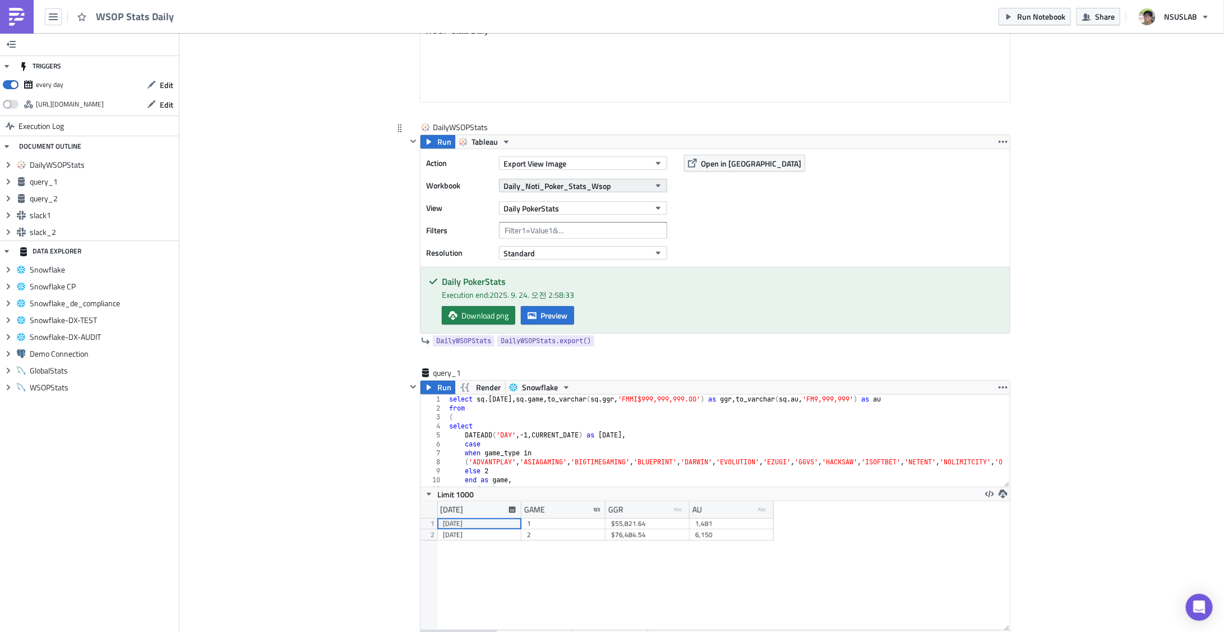
click at [547, 190] on span "Daily_Noti_Poker_Stats_Wsop" at bounding box center [558, 186] width 108 height 12
